Goal: Find specific page/section

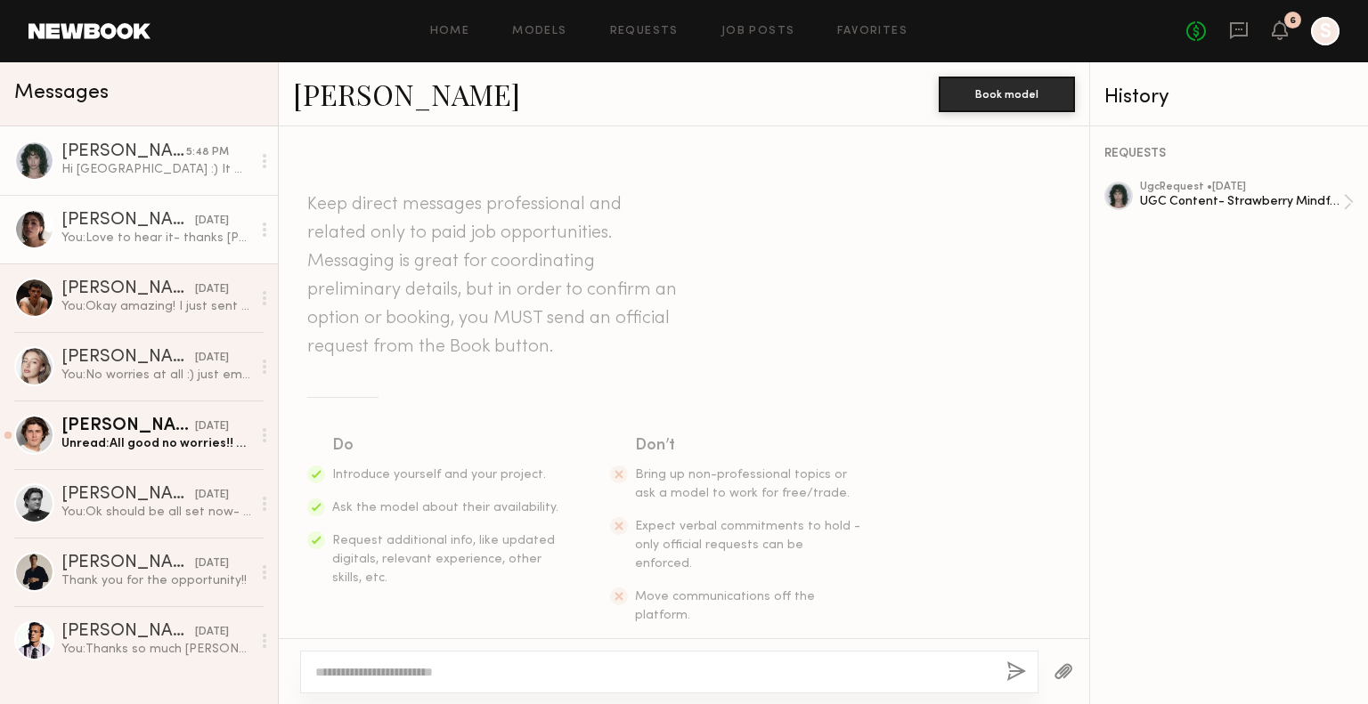
scroll to position [892, 0]
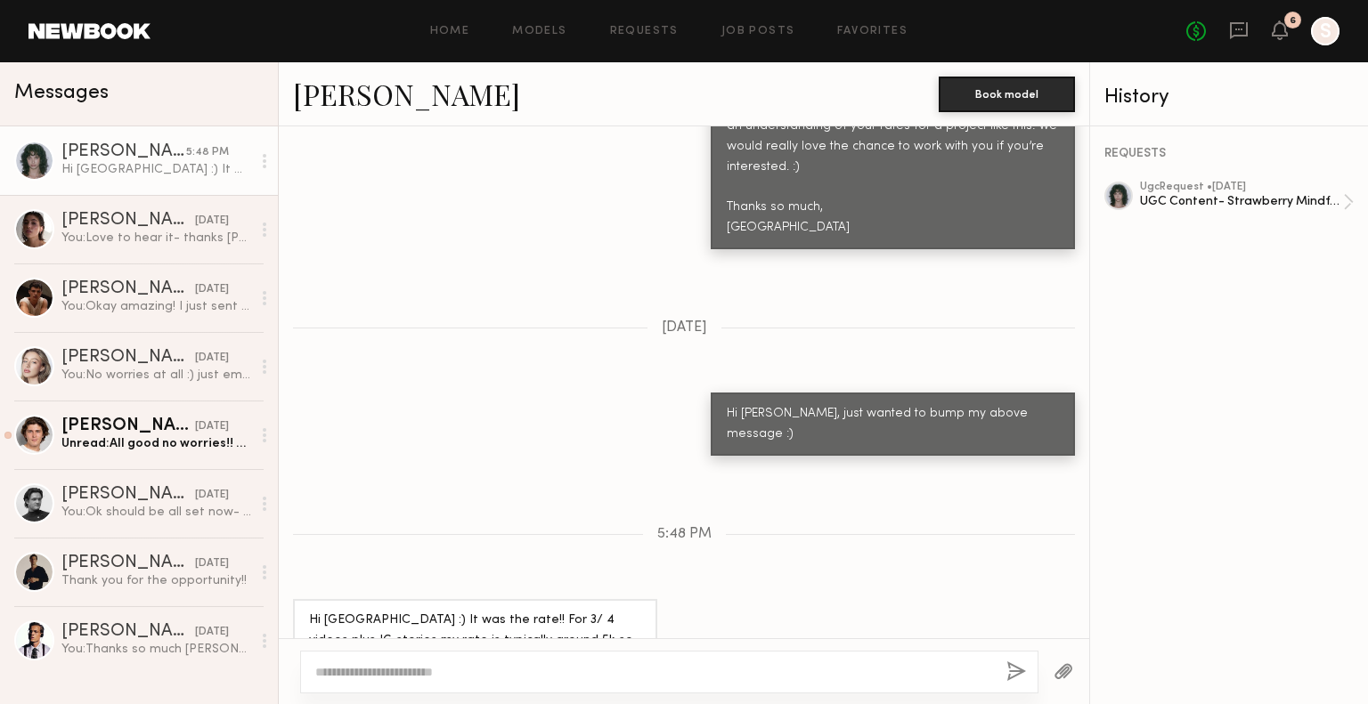
click at [376, 113] on div "[PERSON_NAME] Book model" at bounding box center [684, 94] width 810 height 64
click at [376, 101] on link "[PERSON_NAME]" at bounding box center [406, 94] width 227 height 38
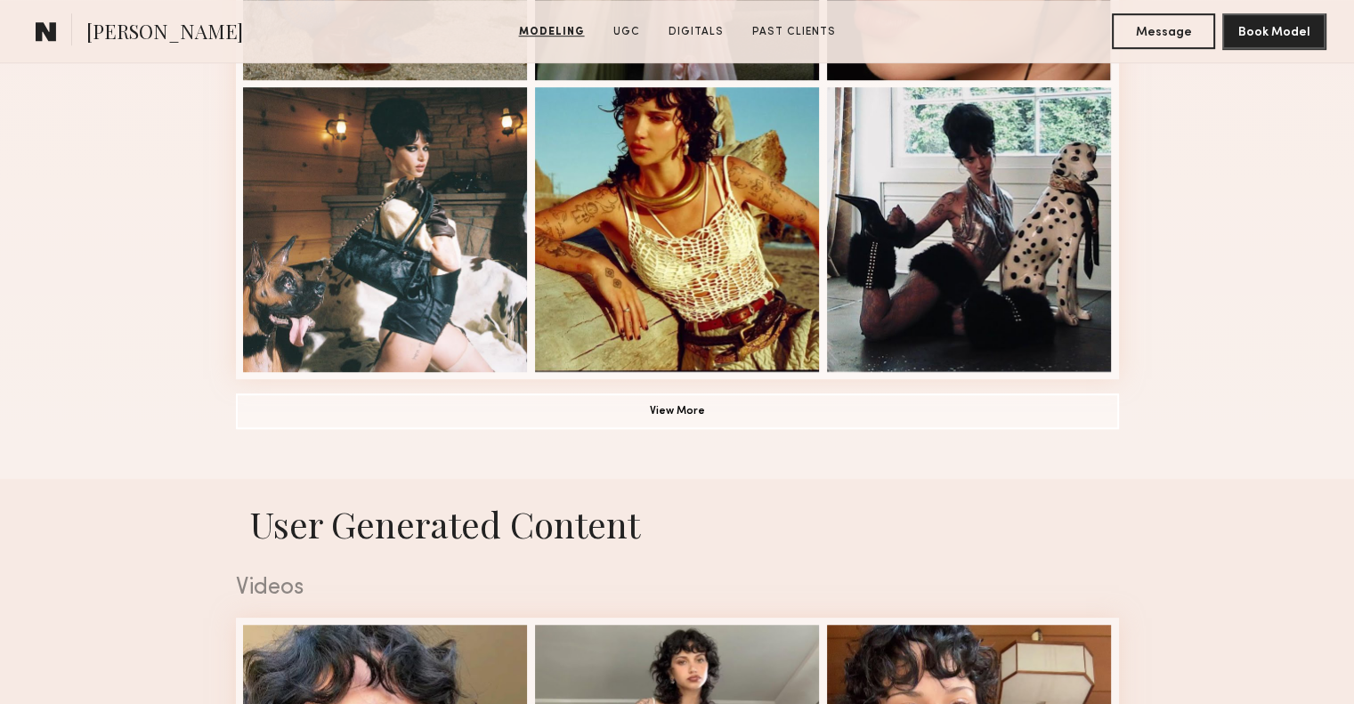
scroll to position [1316, 0]
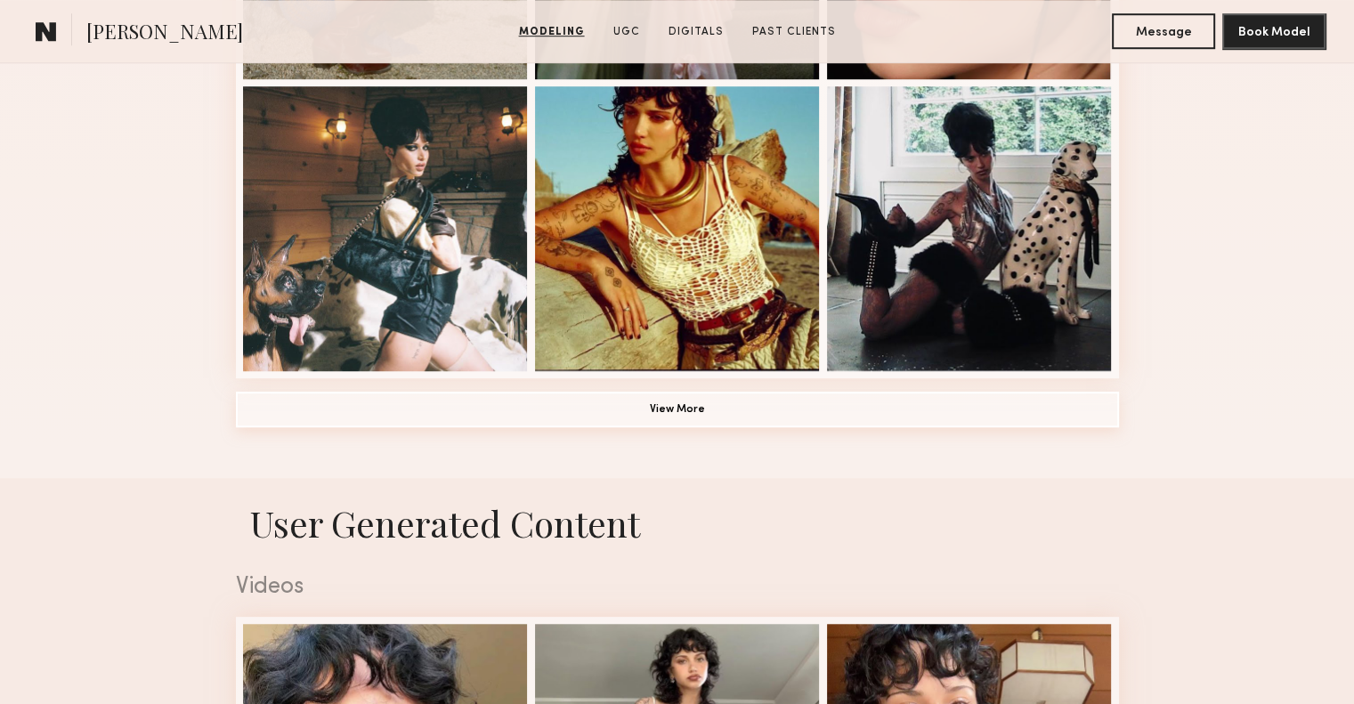
click at [637, 407] on button "View More" at bounding box center [677, 410] width 883 height 36
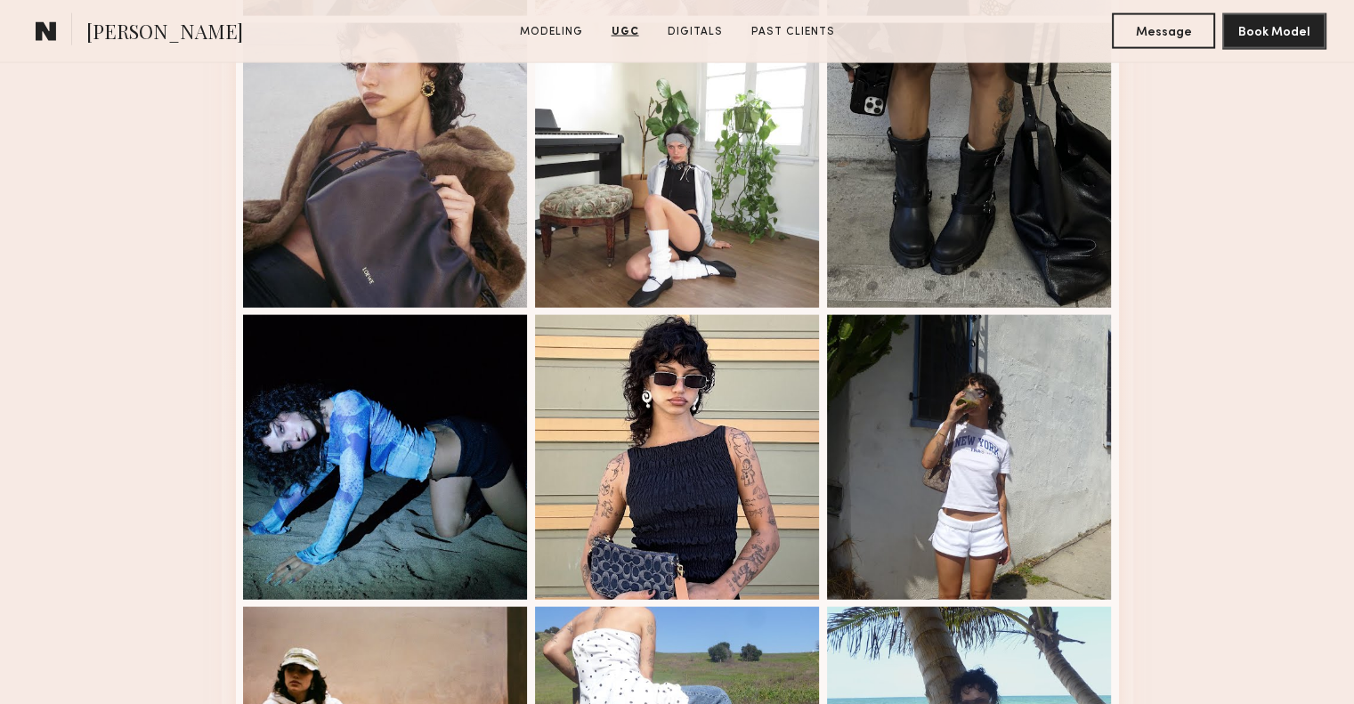
scroll to position [3898, 0]
